Goal: Information Seeking & Learning: Understand process/instructions

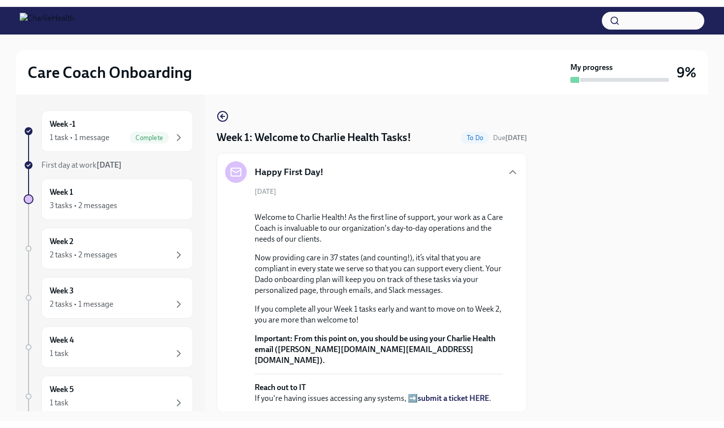
scroll to position [784, 0]
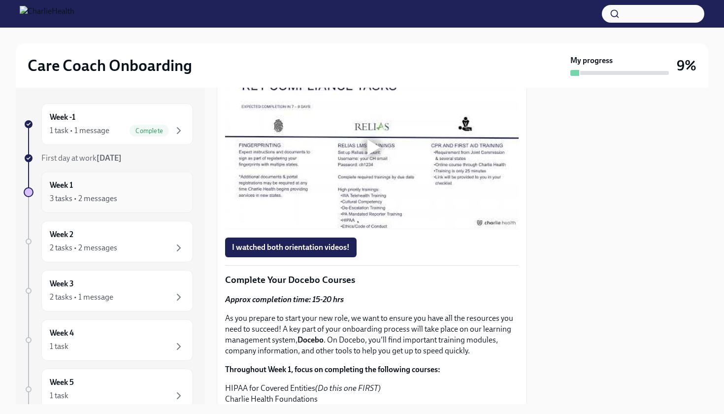
click at [137, 190] on div "Week 1 3 tasks • 2 messages" at bounding box center [117, 192] width 135 height 25
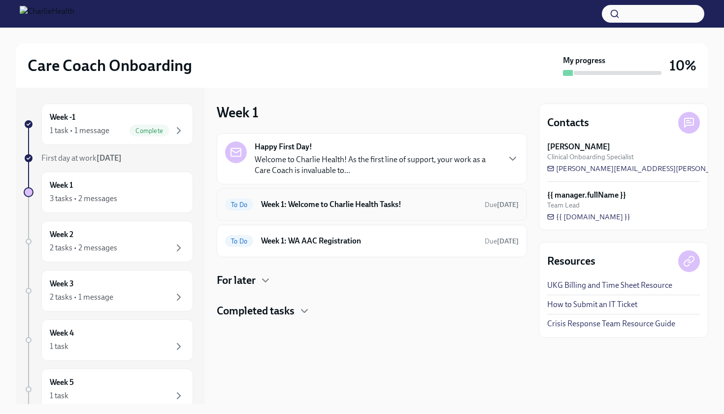
click at [304, 205] on h6 "Week 1: Welcome to Charlie Health Tasks!" at bounding box center [369, 204] width 216 height 11
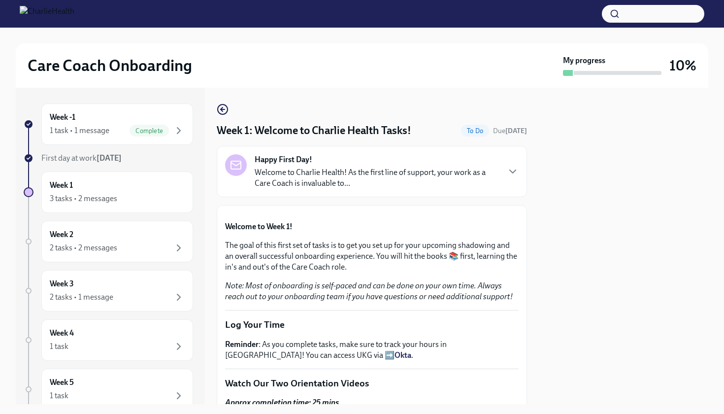
click at [381, 213] on button "Zoom image" at bounding box center [372, 213] width 294 height 0
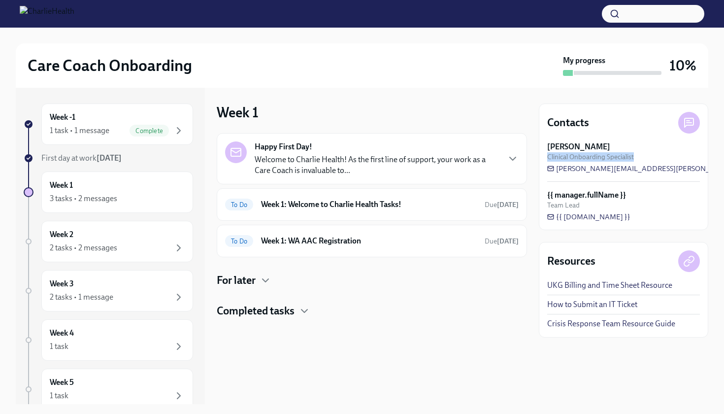
drag, startPoint x: 721, startPoint y: 136, endPoint x: 712, endPoint y: 174, distance: 38.6
click at [712, 174] on div "Care Coach Onboarding My progress 10% Week -1 1 task • 1 message Complete First…" at bounding box center [362, 216] width 724 height 376
click at [374, 197] on div "To Do Week 1: Welcome to Charlie Health Tasks! Due [DATE]" at bounding box center [372, 205] width 294 height 16
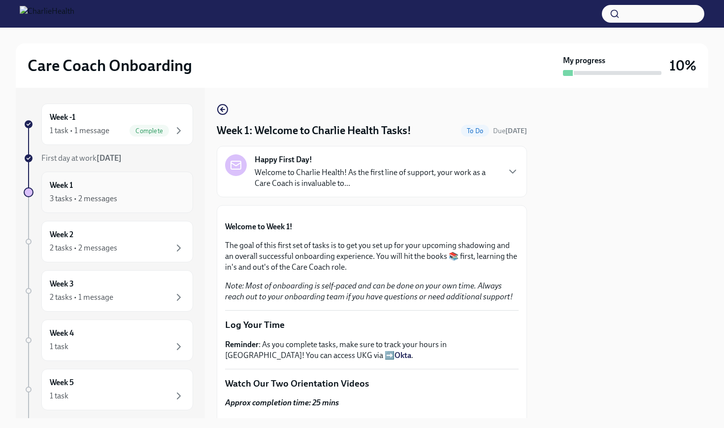
click at [80, 183] on div "Week 1 3 tasks • 2 messages" at bounding box center [117, 192] width 135 height 25
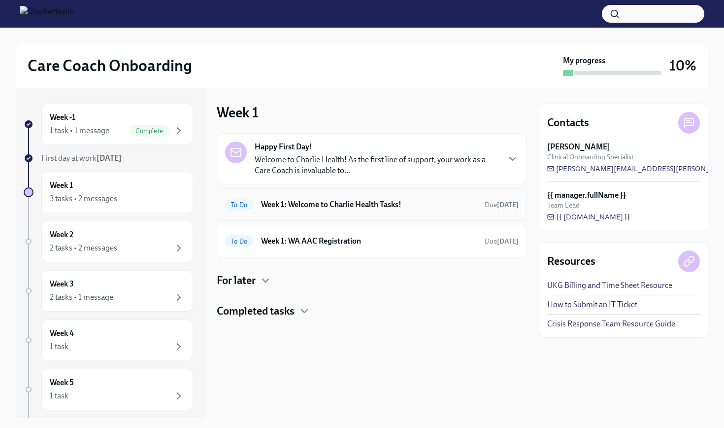
click at [303, 207] on h6 "Week 1: Welcome to Charlie Health Tasks!" at bounding box center [369, 204] width 216 height 11
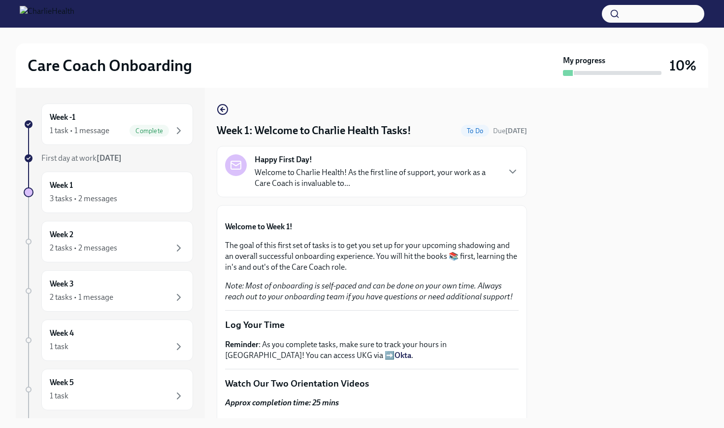
click at [457, 213] on button "Zoom image" at bounding box center [372, 213] width 294 height 0
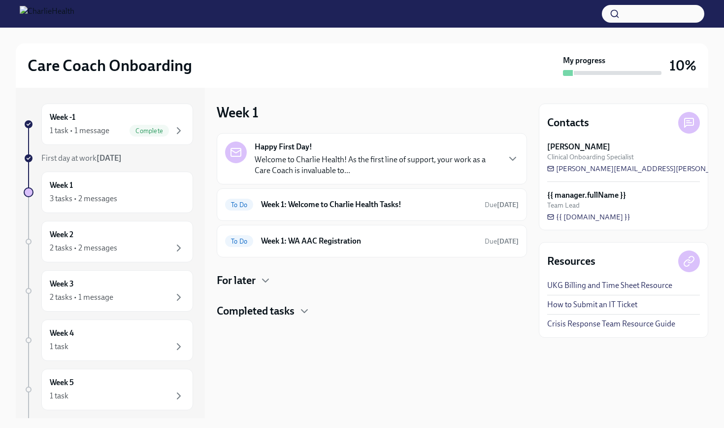
click at [301, 156] on p "Welcome to Charlie Health! As the first line of support, your work as a Care Co…" at bounding box center [377, 165] width 244 height 22
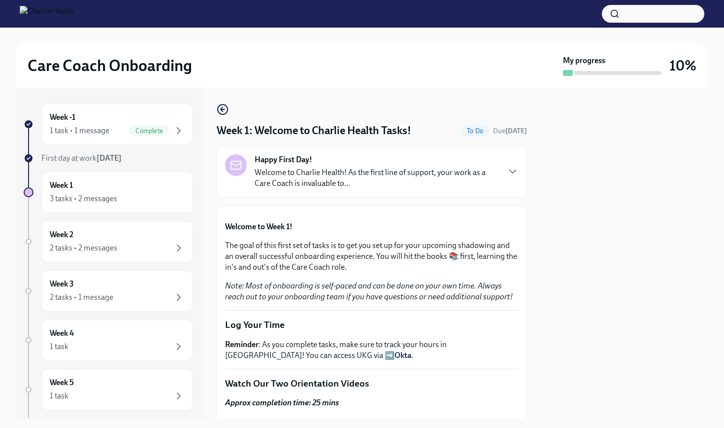
click at [282, 273] on p "The goal of this first set of tasks is to get you set up for your upcoming shad…" at bounding box center [372, 256] width 294 height 33
click at [277, 231] on strong "Welcome to Week 1!" at bounding box center [259, 226] width 68 height 9
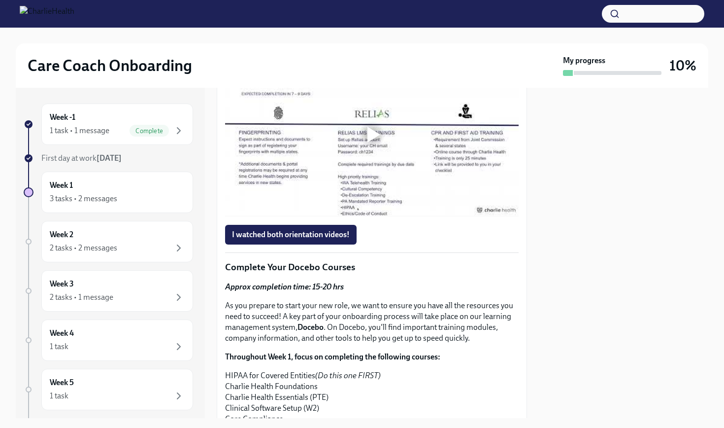
scroll to position [593, 0]
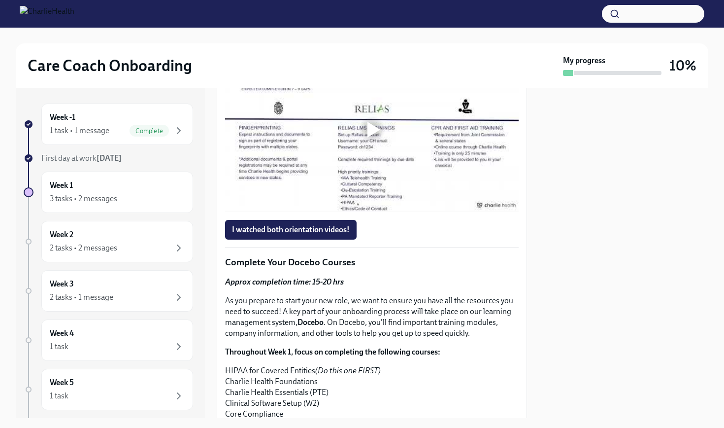
click at [375, 137] on div at bounding box center [374, 130] width 13 height 16
